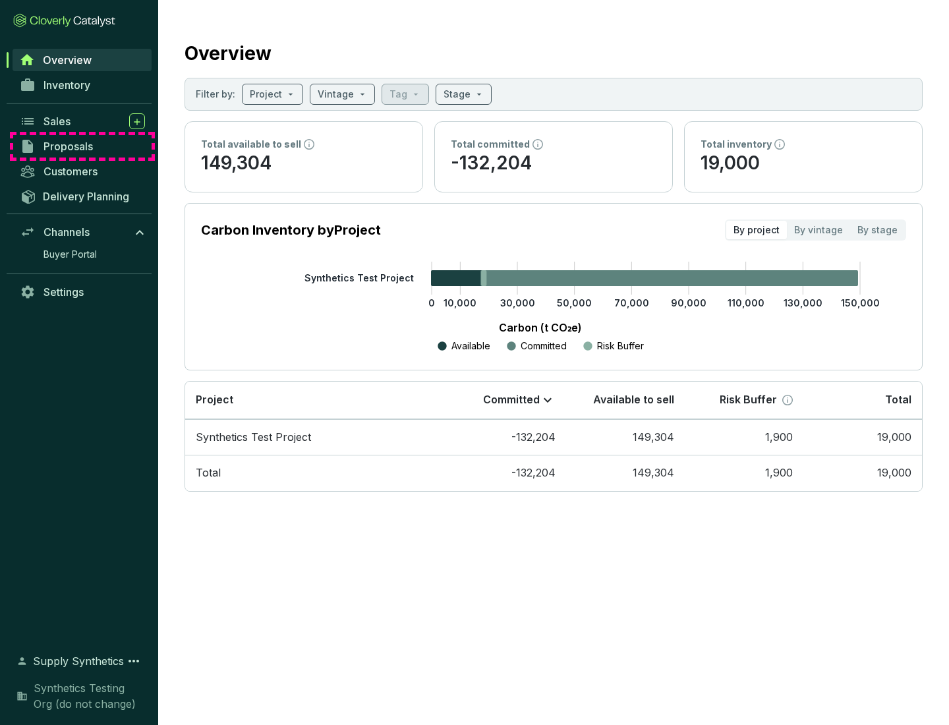
click at [82, 146] on span "Proposals" at bounding box center [67, 146] width 49 height 13
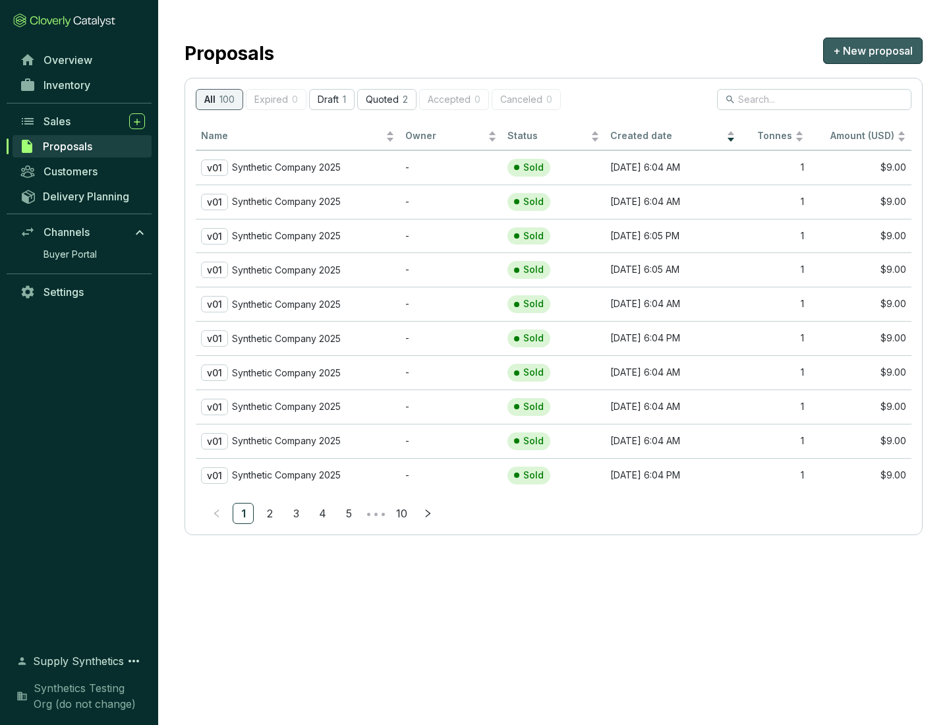
click at [872, 51] on span "+ New proposal" at bounding box center [873, 51] width 80 height 16
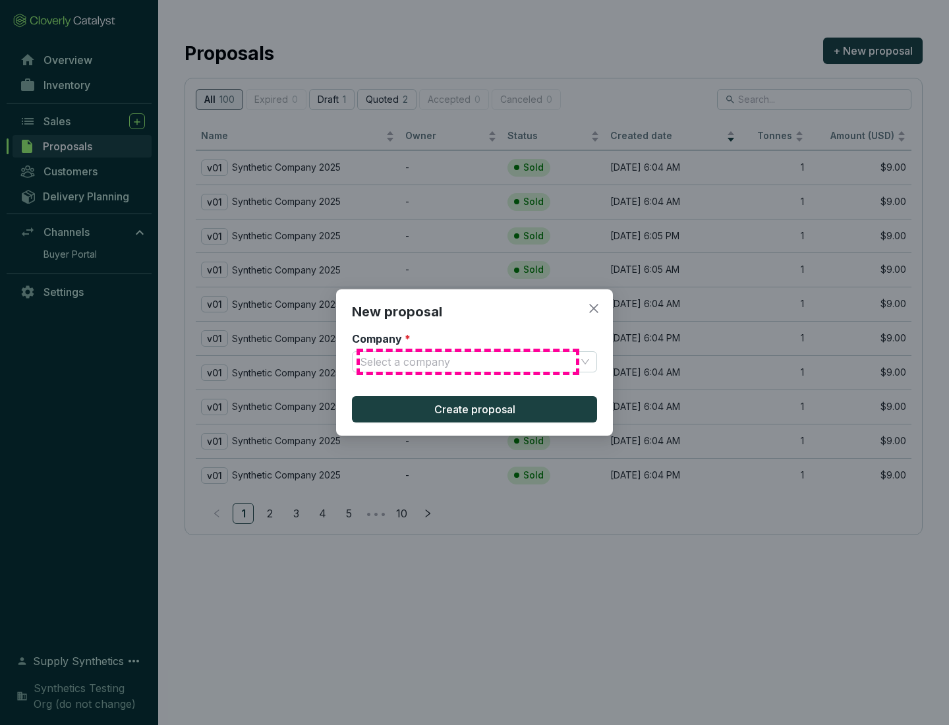
click at [468, 362] on input "Company *" at bounding box center [468, 362] width 216 height 20
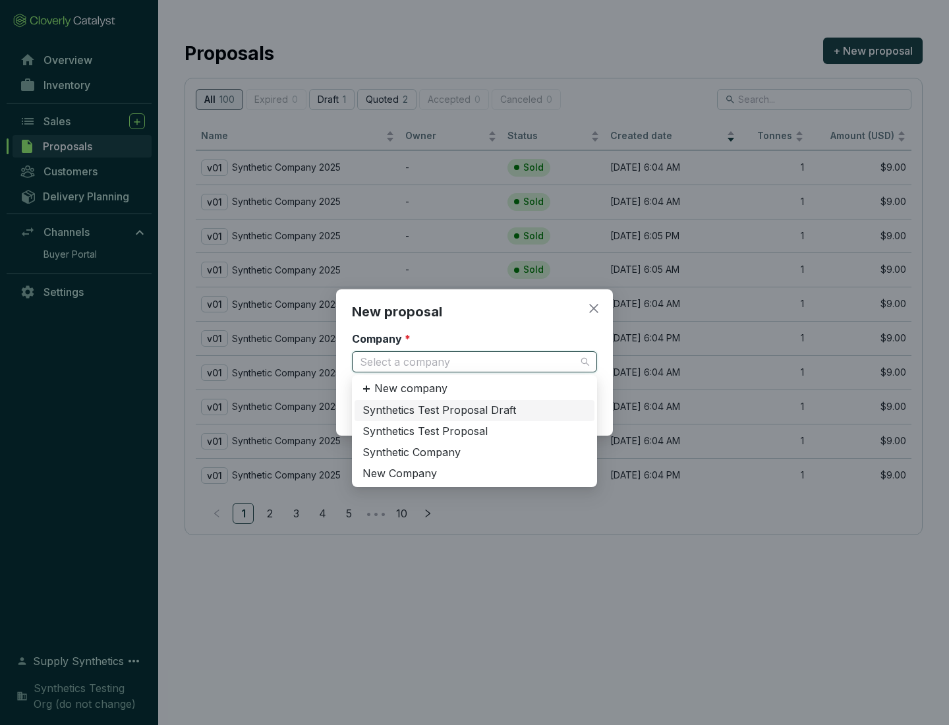
click at [474, 452] on div "Synthetic Company" at bounding box center [474, 452] width 224 height 14
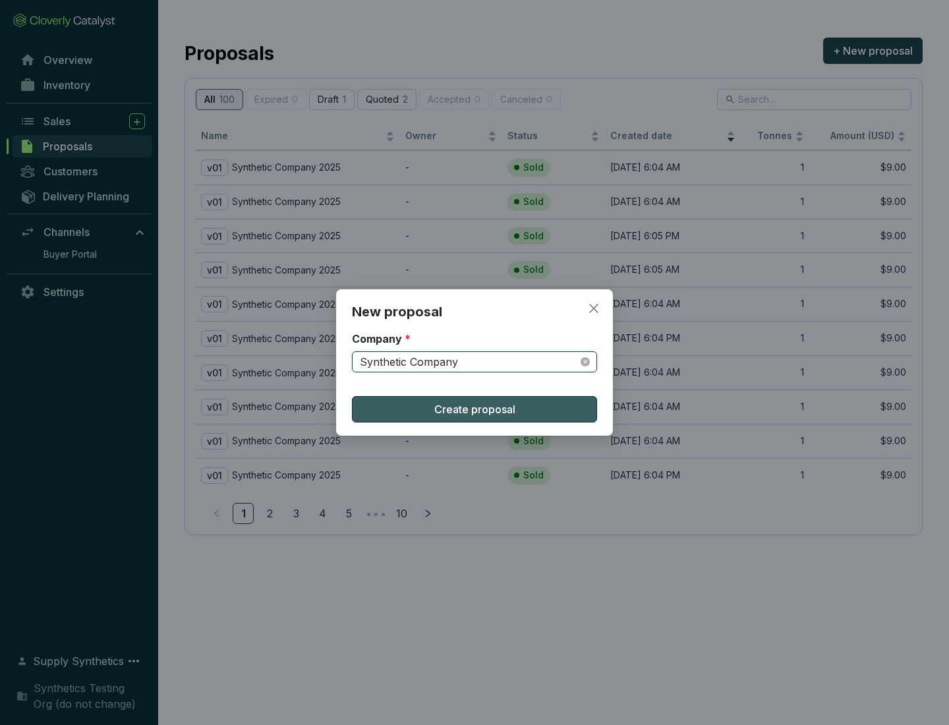
click at [474, 409] on span "Create proposal" at bounding box center [474, 409] width 81 height 16
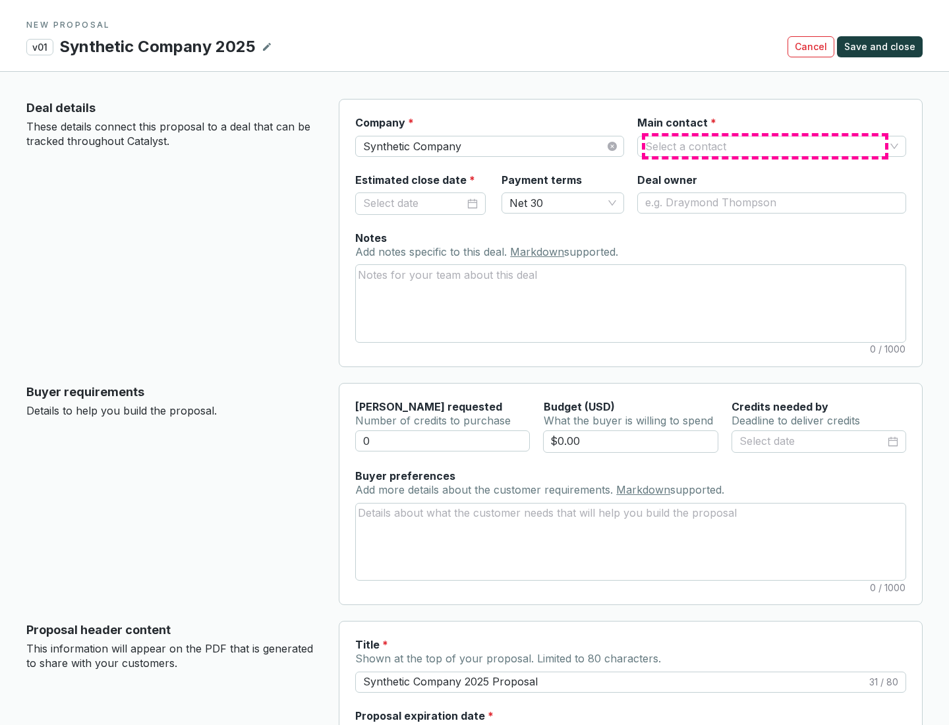
click at [765, 146] on input "Main contact *" at bounding box center [765, 146] width 240 height 20
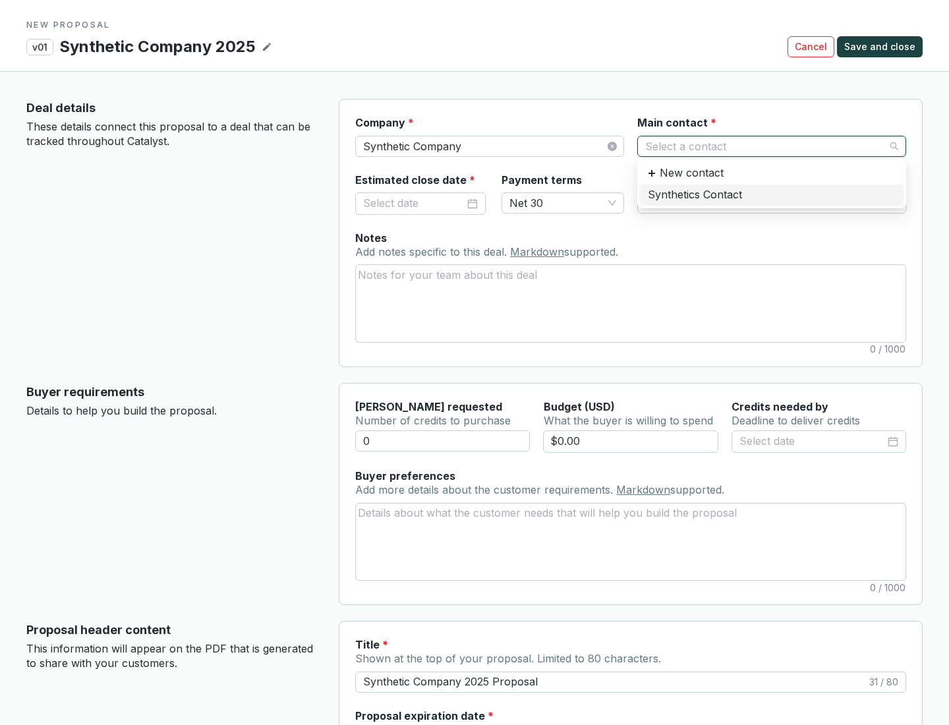
click at [771, 194] on div "Synthetics Contact" at bounding box center [772, 195] width 248 height 14
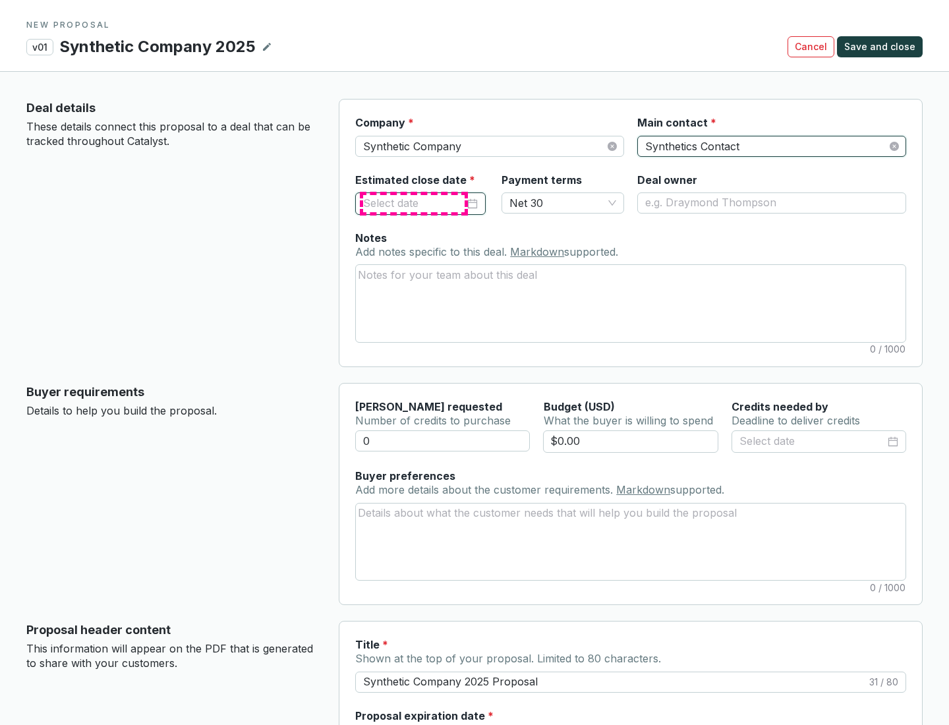
click at [414, 203] on input "Estimated close date *" at bounding box center [413, 203] width 101 height 17
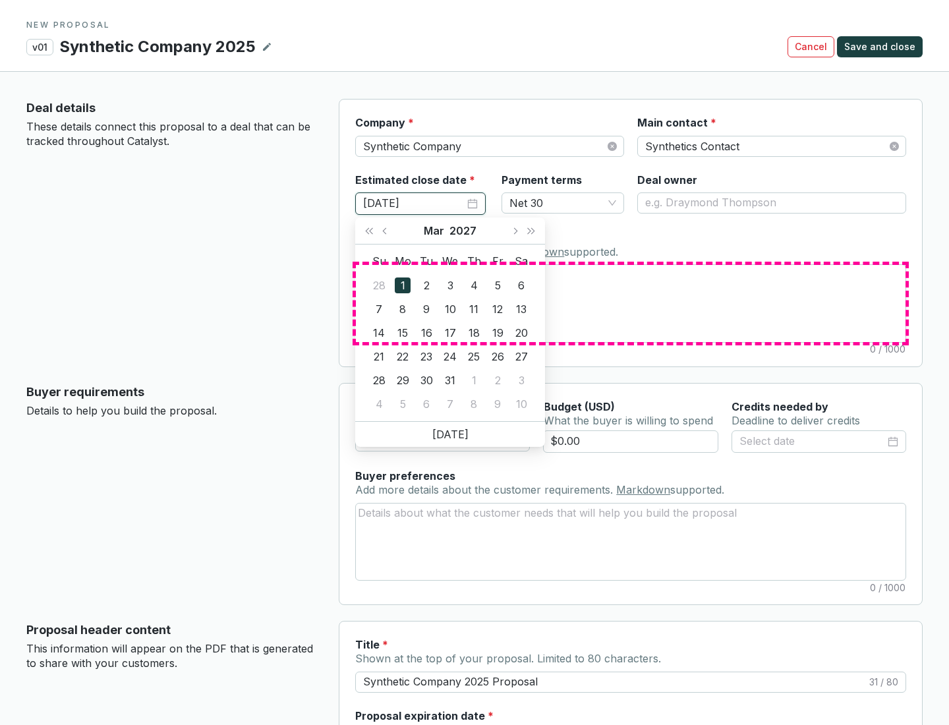
type input "[DATE]"
click at [630, 303] on textarea "Notes Add notes specific to this deal. Markdown supported." at bounding box center [630, 303] width 549 height 76
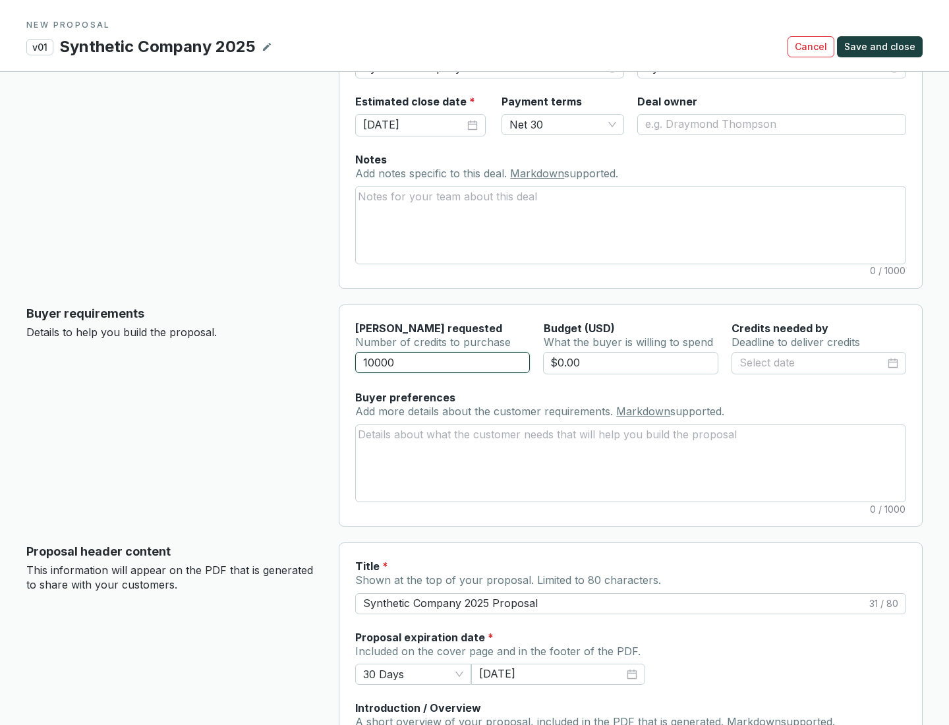
scroll to position [79, 0]
type input "10000"
type input "$0.00"
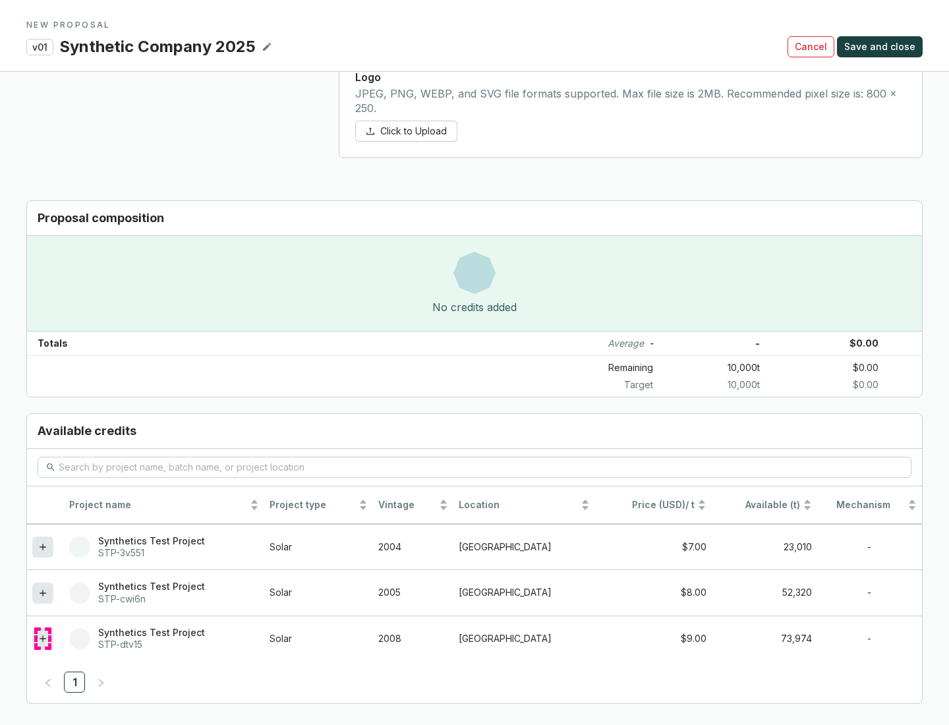
click at [43, 638] on icon at bounding box center [43, 638] width 6 height 6
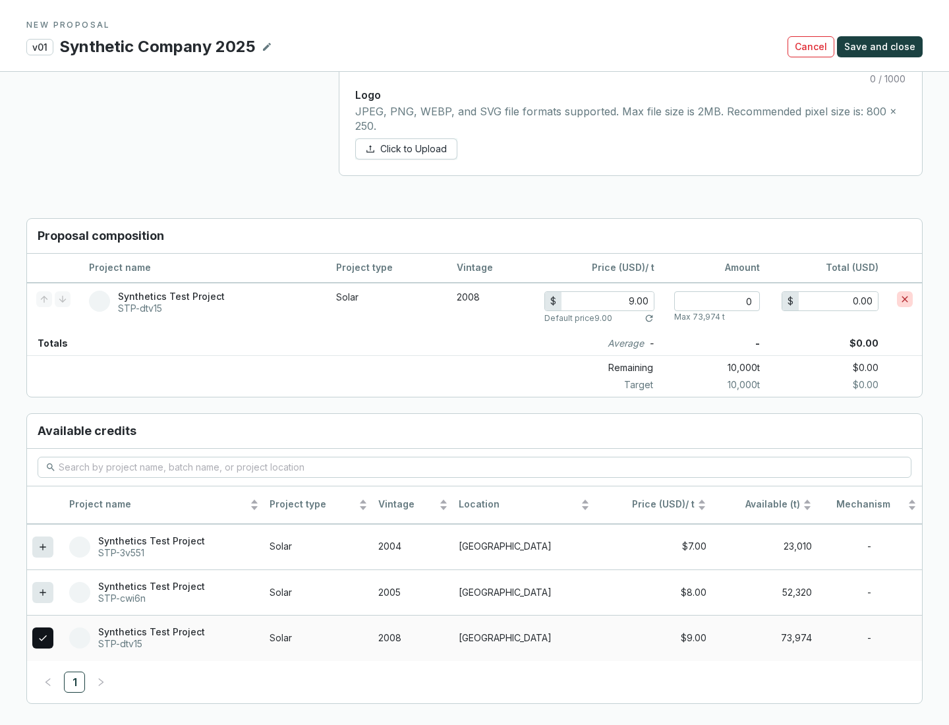
scroll to position [758, 0]
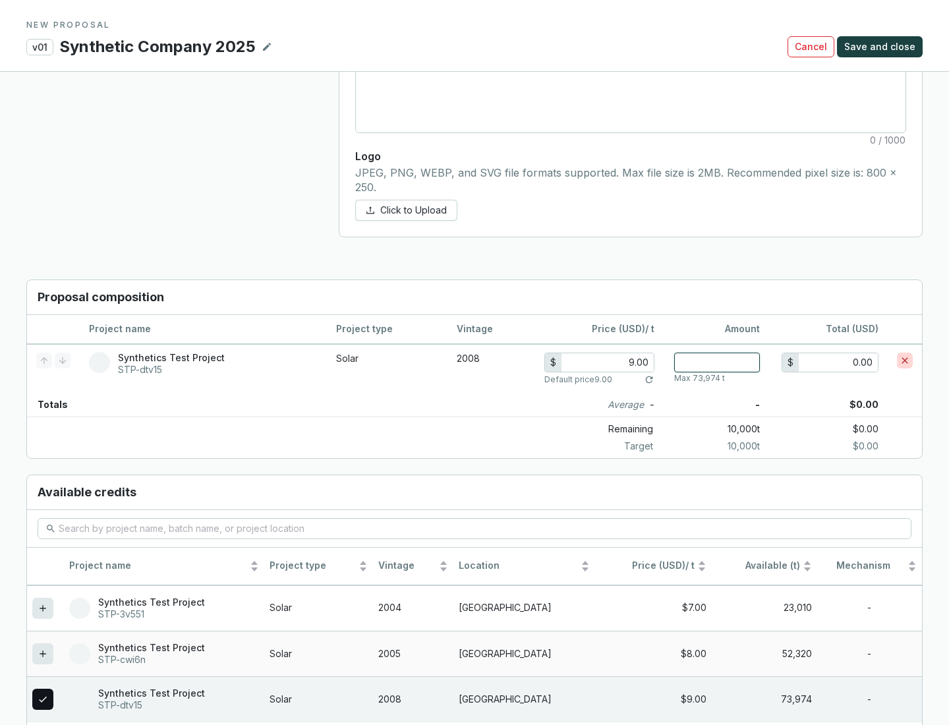
type input "1"
type input "9.00"
type input "1"
click at [882, 47] on span "Save and close" at bounding box center [879, 46] width 71 height 13
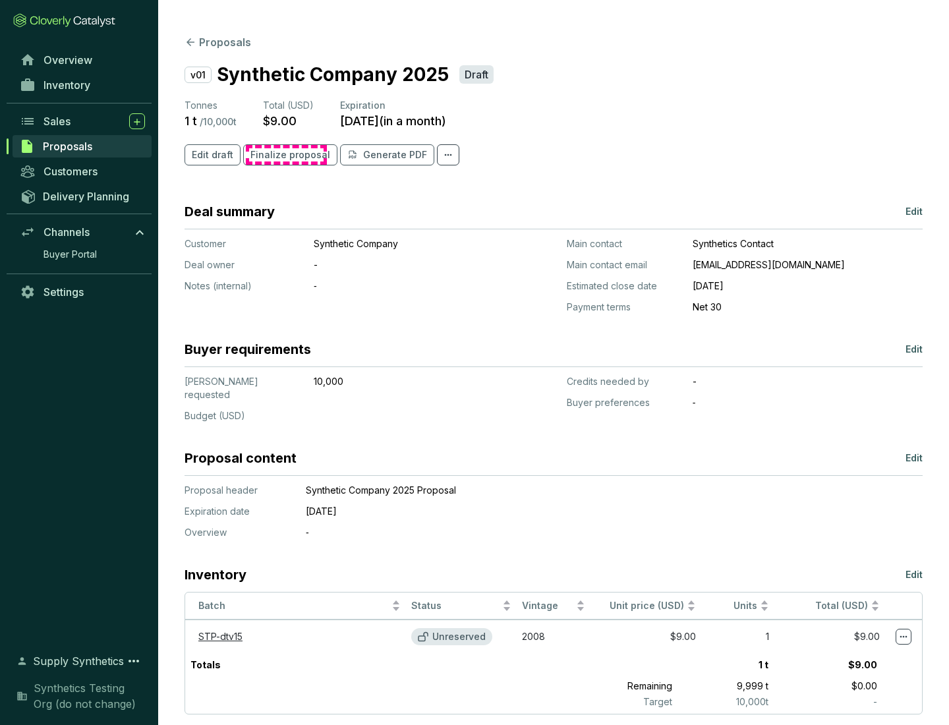
click at [286, 155] on span "Finalize proposal" at bounding box center [290, 154] width 80 height 13
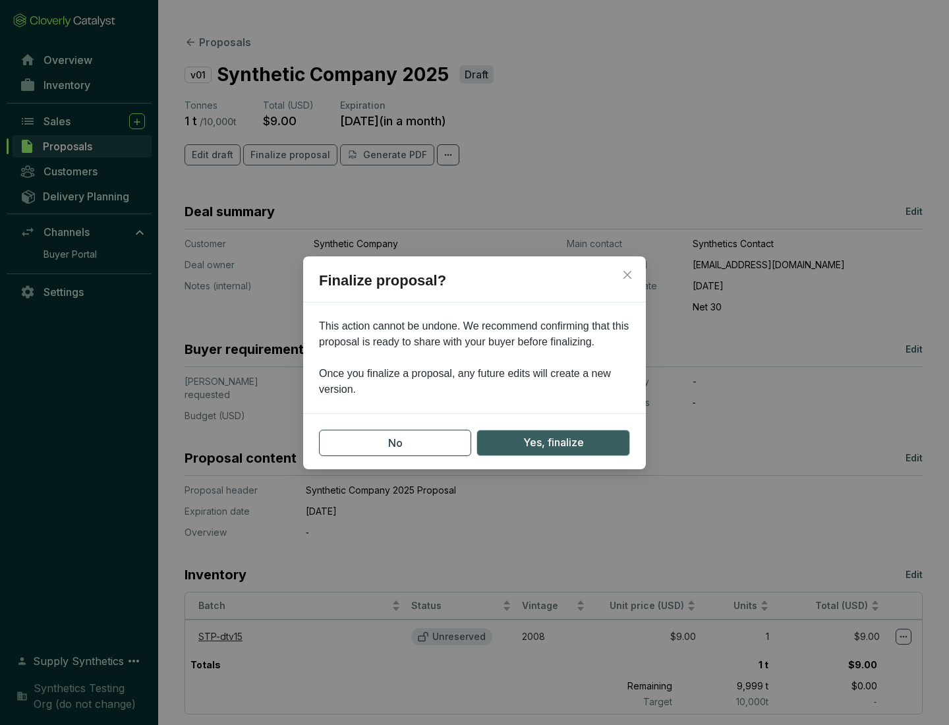
click at [553, 442] on span "Yes, finalize" at bounding box center [553, 442] width 61 height 16
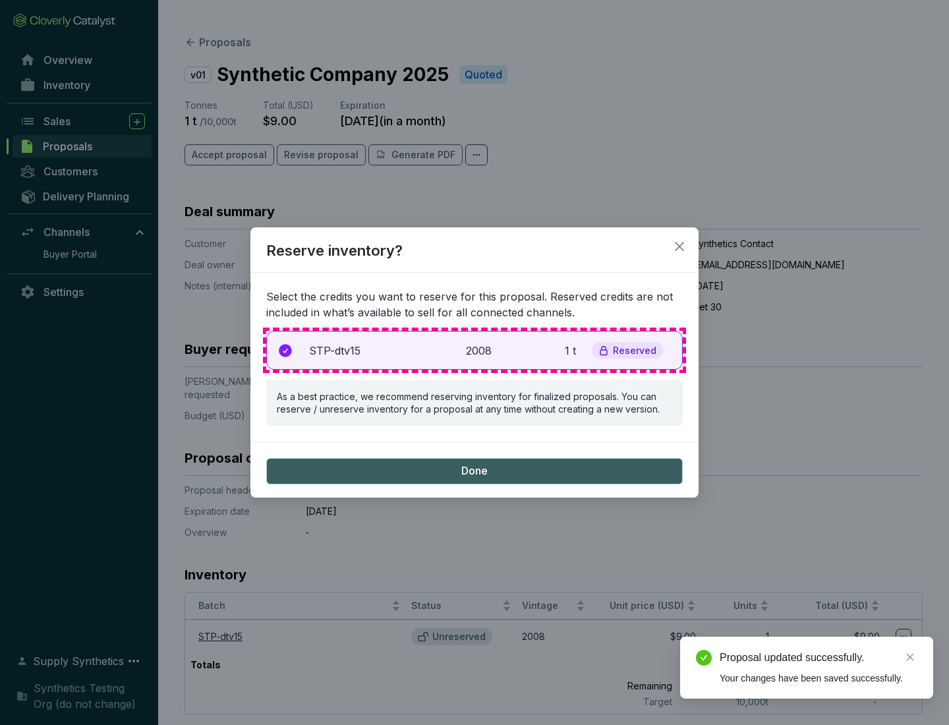
click at [474, 350] on p "2008" at bounding box center [480, 351] width 29 height 16
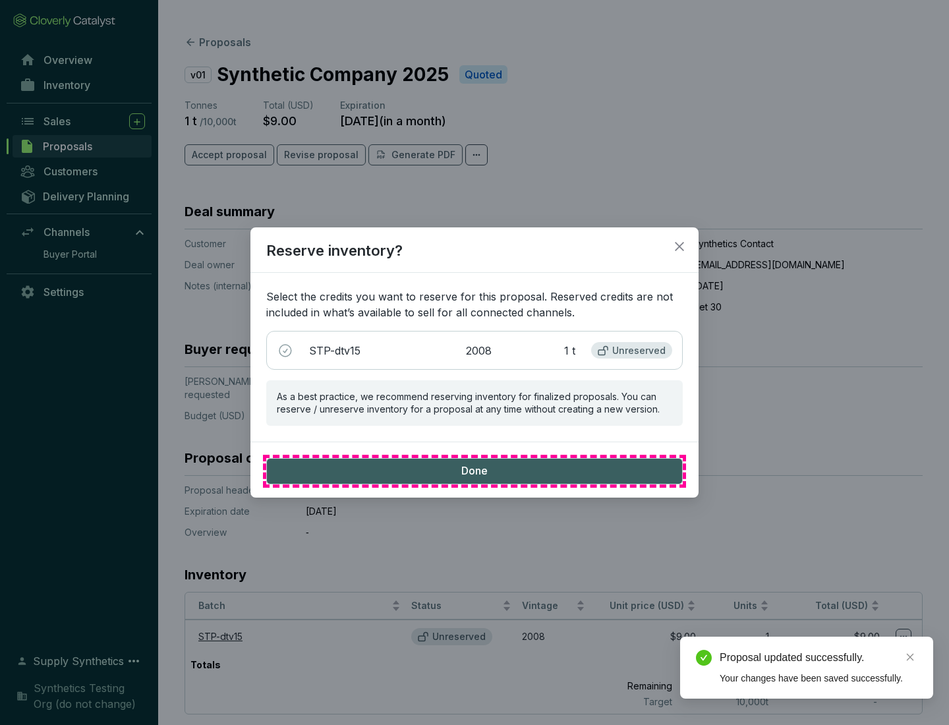
click at [474, 470] on span "Done" at bounding box center [474, 471] width 26 height 14
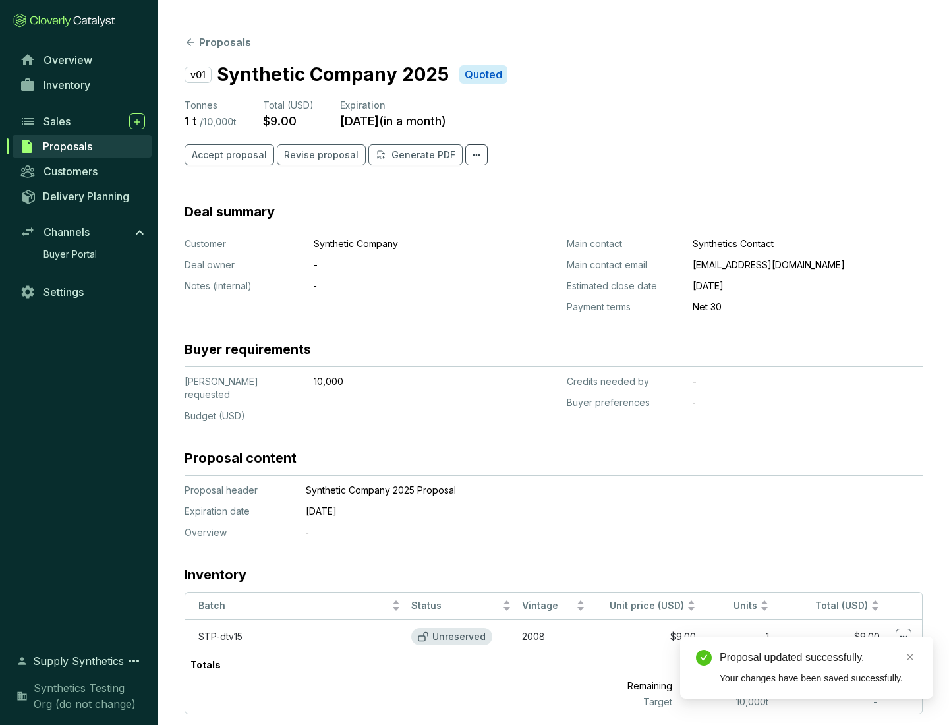
click at [818, 658] on div "Proposal updated successfully." at bounding box center [818, 658] width 198 height 16
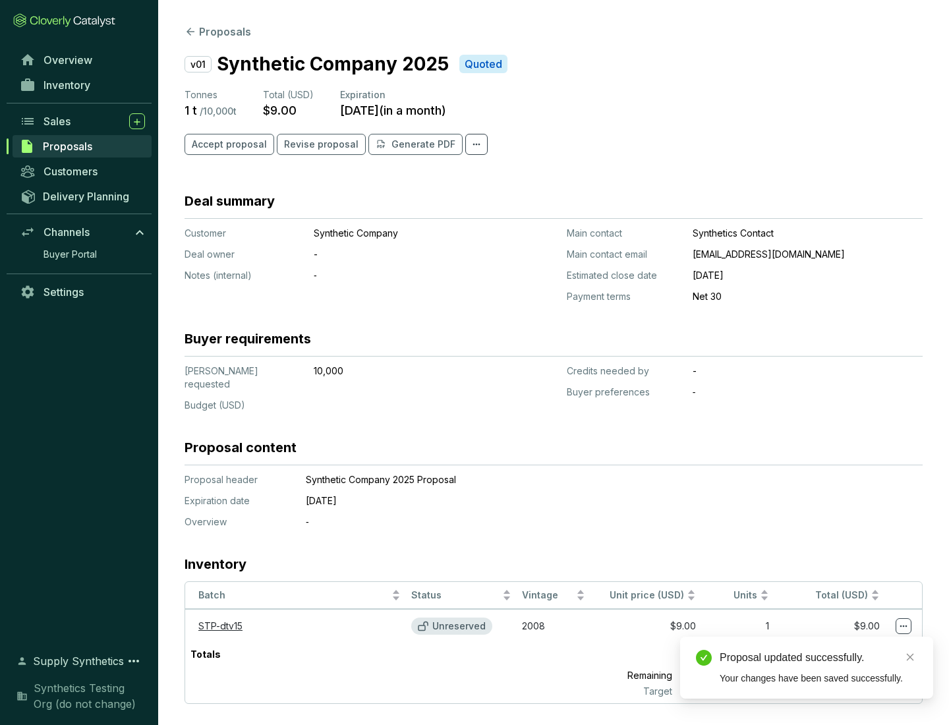
click at [903, 625] on icon at bounding box center [903, 626] width 7 height 2
click at [863, 642] on div "Proposal updated successfully. Your changes have been saved successfully." at bounding box center [806, 667] width 253 height 62
click at [818, 658] on div "Proposal updated successfully." at bounding box center [818, 658] width 198 height 16
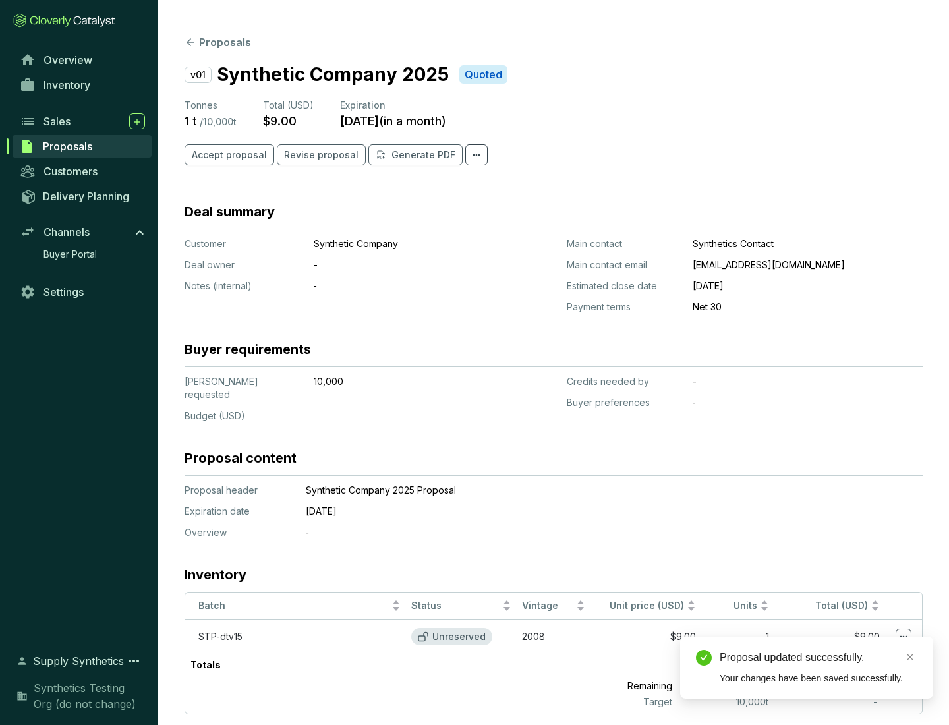
click at [227, 155] on span "Accept proposal" at bounding box center [229, 154] width 75 height 13
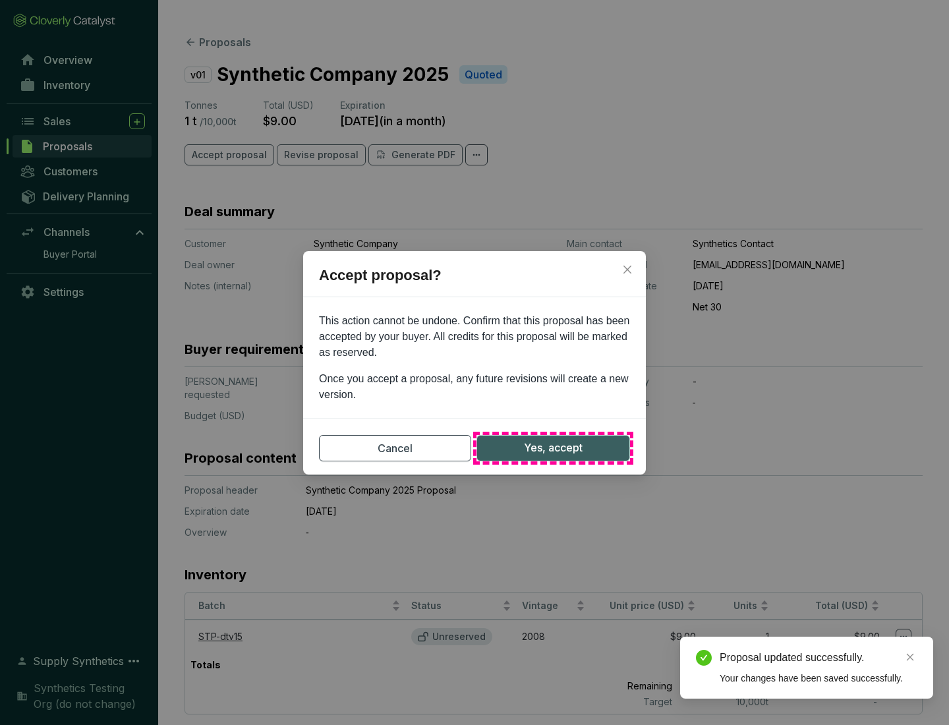
click at [553, 447] on span "Yes, accept" at bounding box center [553, 447] width 59 height 16
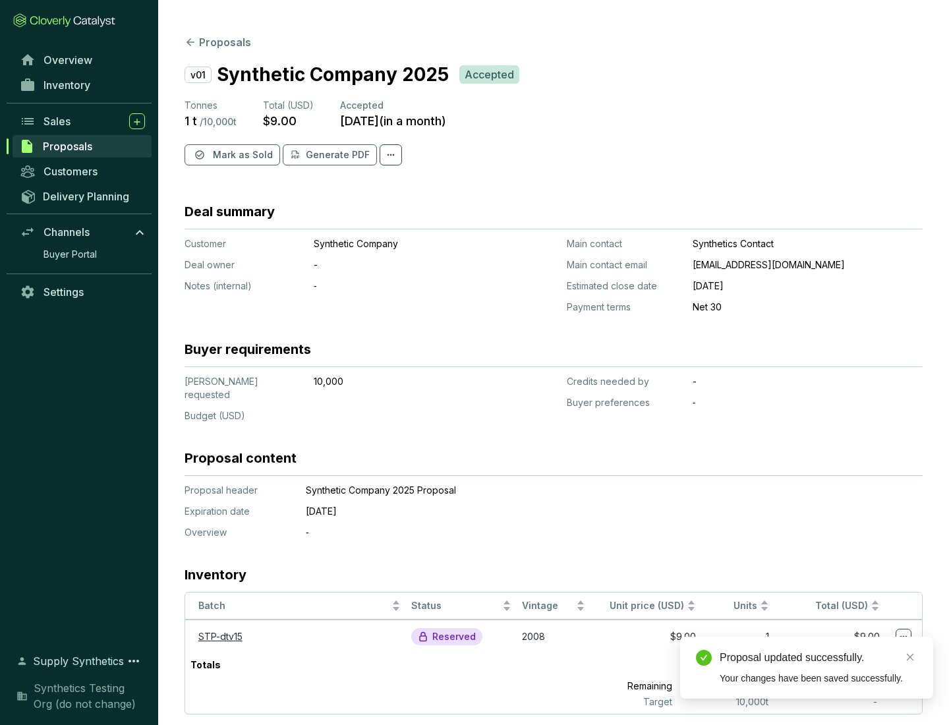
click at [241, 155] on span "Mark as Sold" at bounding box center [243, 154] width 60 height 13
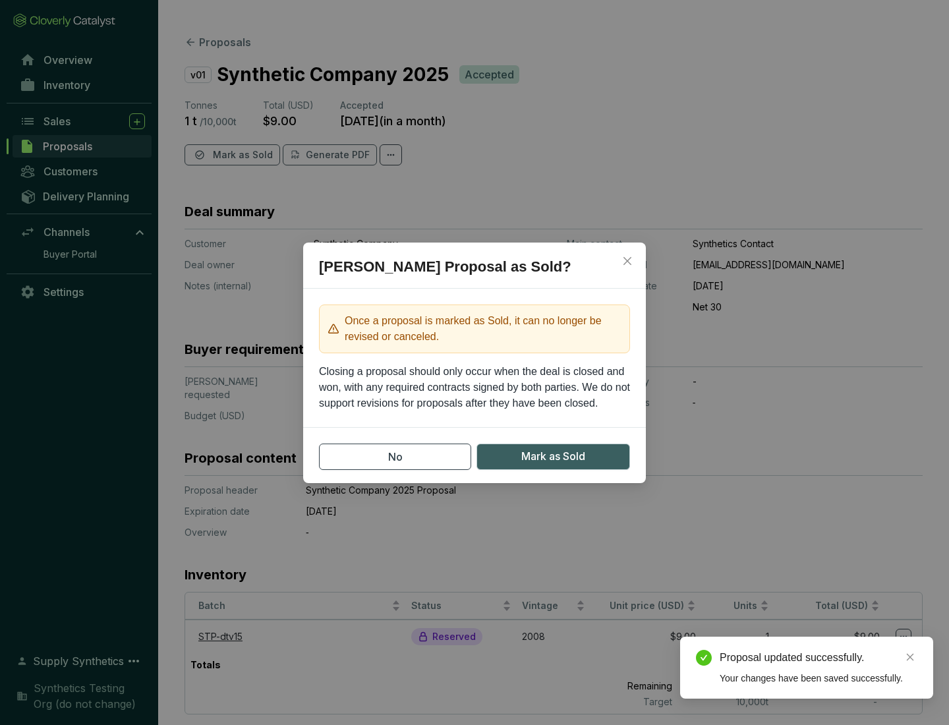
click at [553, 456] on span "Mark as Sold" at bounding box center [553, 456] width 64 height 16
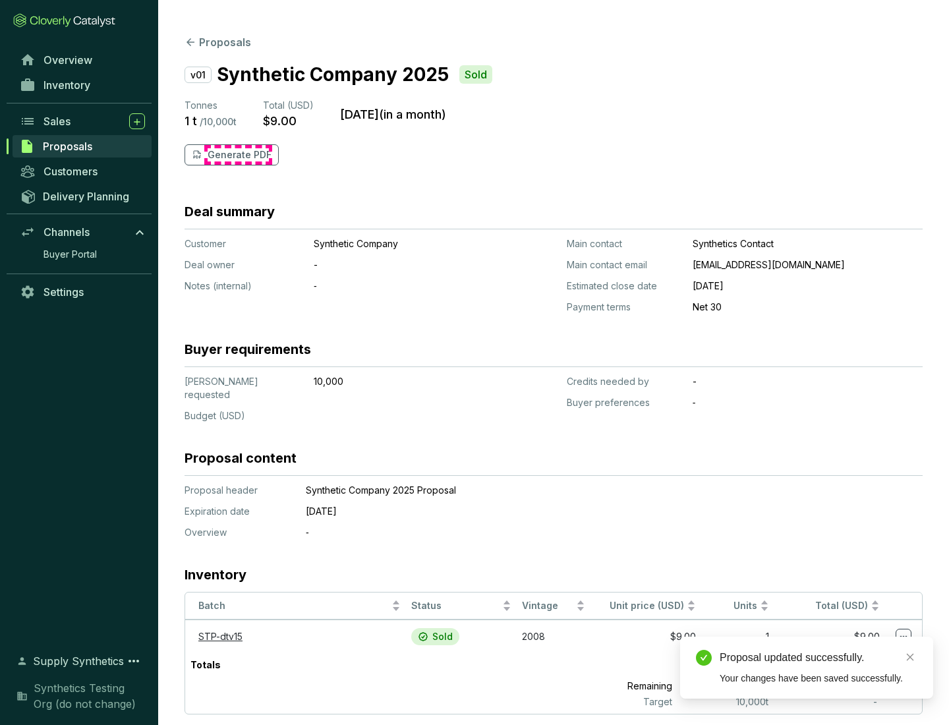
click at [238, 155] on p "Generate PDF" at bounding box center [240, 154] width 64 height 13
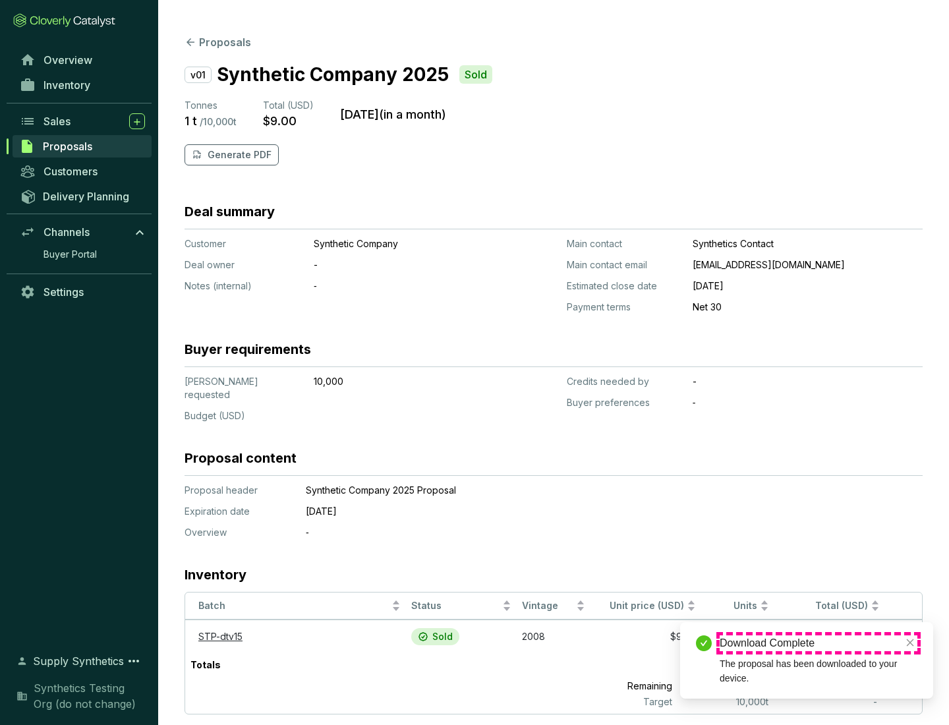
click at [818, 643] on div "Download Complete" at bounding box center [818, 643] width 198 height 16
